Goal: Task Accomplishment & Management: Complete application form

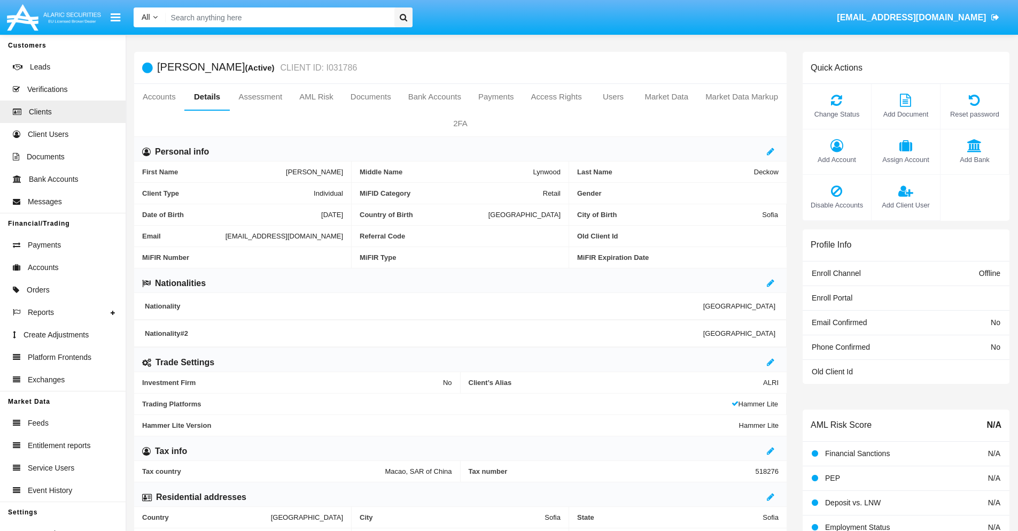
click at [905, 205] on span "Add Client User" at bounding box center [906, 205] width 58 height 10
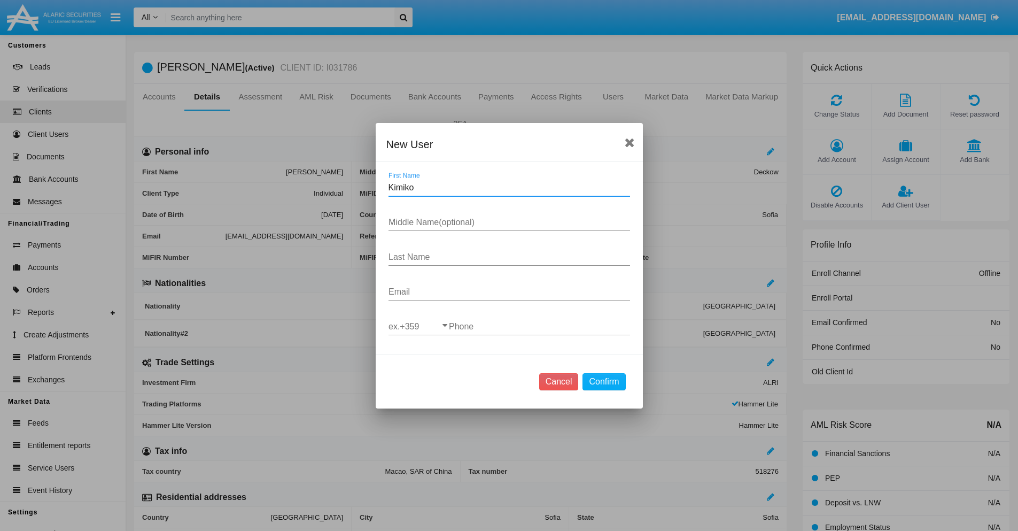
type input "Kimiko"
type input "[PERSON_NAME]"
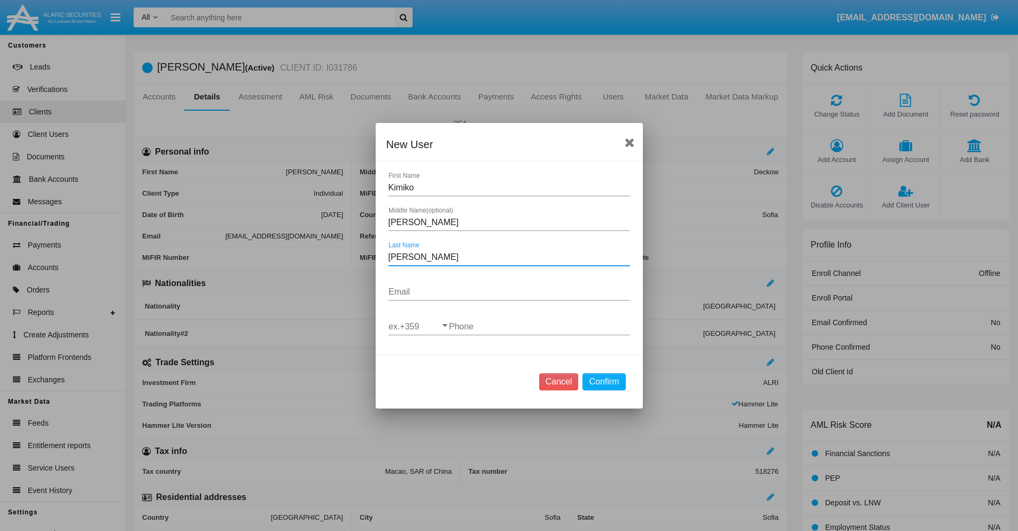
type input "[PERSON_NAME]"
type input "[EMAIL_ADDRESS][DOMAIN_NAME]"
click at [418, 326] on input "ex.+359" at bounding box center [419, 327] width 60 height 10
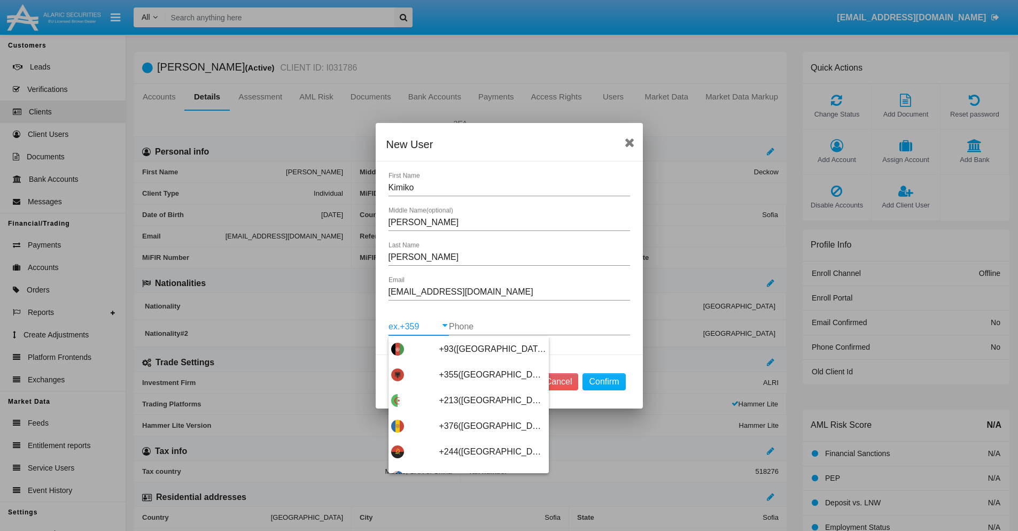
scroll to position [5687, 0]
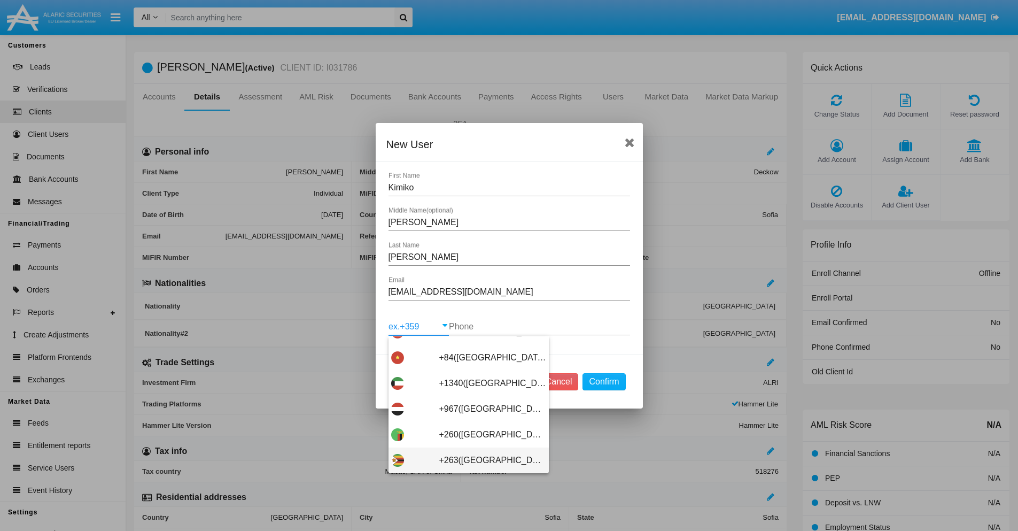
click at [464, 460] on span "+263([GEOGRAPHIC_DATA])" at bounding box center [492, 460] width 107 height 26
type input "+263([GEOGRAPHIC_DATA])"
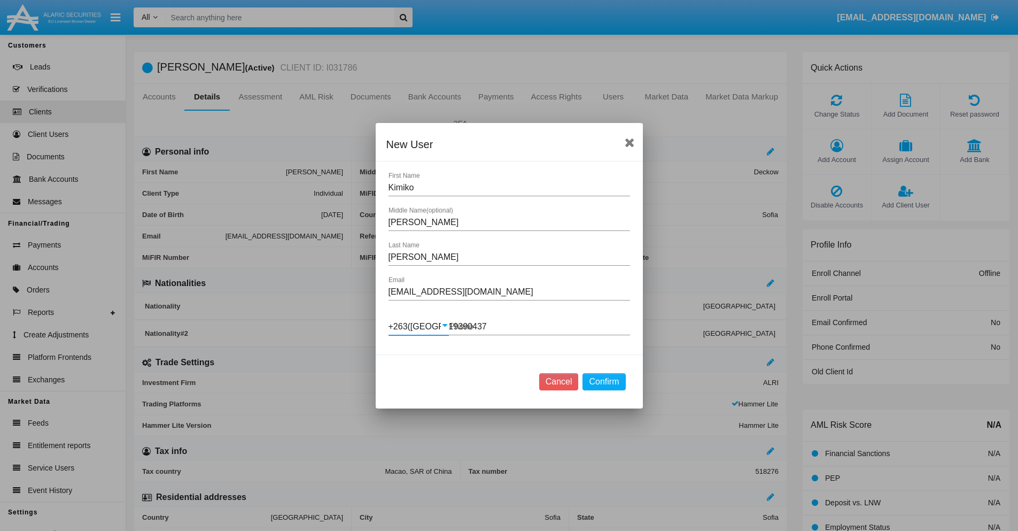
type input "193904370"
click at [604, 381] on button "Confirm" at bounding box center [604, 381] width 43 height 17
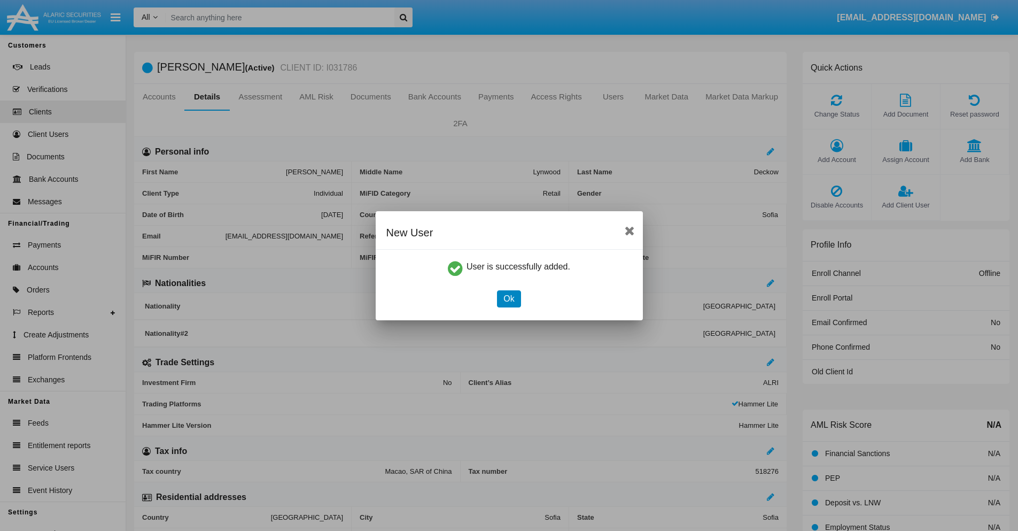
click at [509, 298] on button "Ok" at bounding box center [509, 298] width 24 height 17
